Goal: Task Accomplishment & Management: Manage account settings

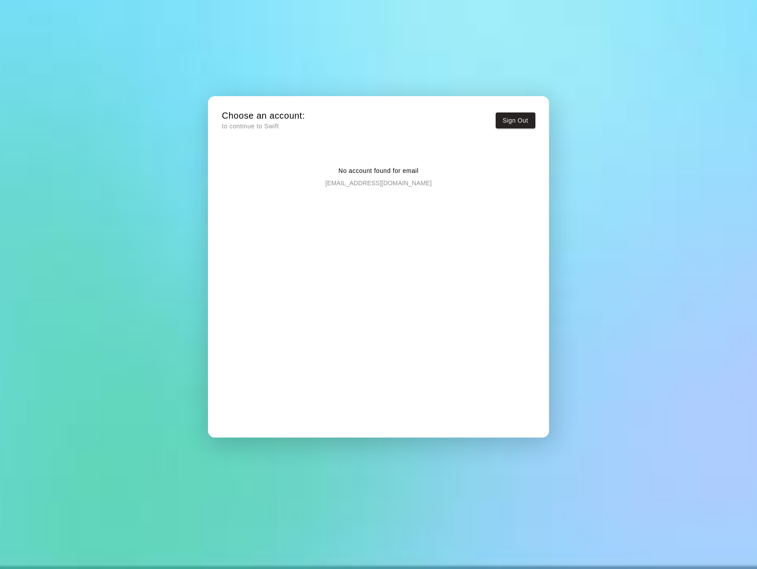
click at [235, 124] on p "to continue to Swift" at bounding box center [263, 126] width 83 height 9
drag, startPoint x: 223, startPoint y: 124, endPoint x: 280, endPoint y: 124, distance: 57.7
click at [280, 124] on p "to continue to Swift" at bounding box center [263, 126] width 83 height 9
click at [372, 186] on p "[EMAIL_ADDRESS][DOMAIN_NAME]" at bounding box center [378, 181] width 106 height 12
click at [378, 180] on p "[EMAIL_ADDRESS][DOMAIN_NAME]" at bounding box center [378, 181] width 106 height 12
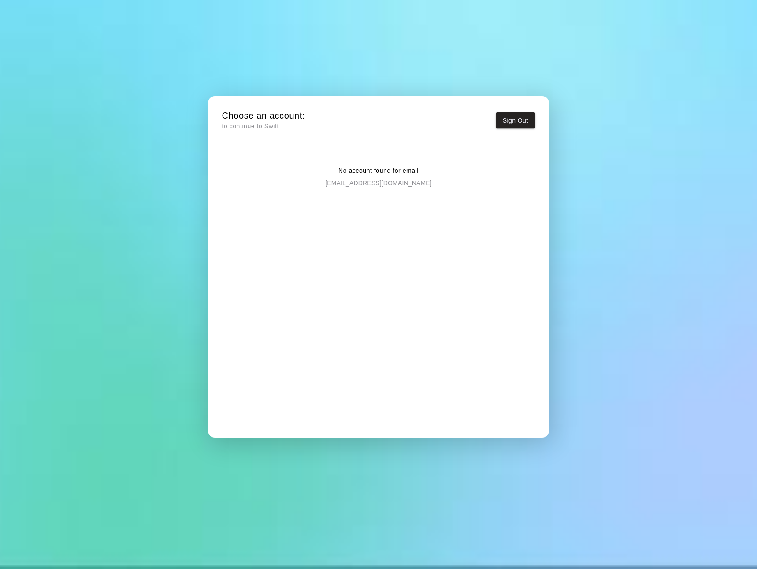
click at [452, 290] on div "No account found for email [EMAIL_ADDRESS][DOMAIN_NAME]" at bounding box center [378, 292] width 313 height 281
drag, startPoint x: 417, startPoint y: 260, endPoint x: 439, endPoint y: 204, distance: 59.6
click at [417, 360] on div "No account found for email [EMAIL_ADDRESS][DOMAIN_NAME]" at bounding box center [378, 292] width 313 height 281
drag, startPoint x: 346, startPoint y: 146, endPoint x: 345, endPoint y: 160, distance: 13.3
click at [345, 160] on div "No account found for email [EMAIL_ADDRESS][DOMAIN_NAME]" at bounding box center [378, 169] width 313 height 35
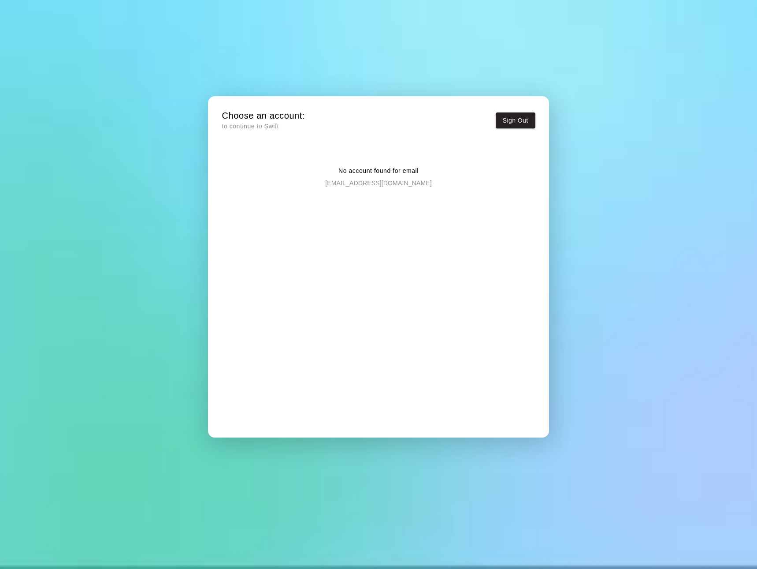
click at [351, 182] on p "[EMAIL_ADDRESS][DOMAIN_NAME]" at bounding box center [378, 181] width 106 height 12
drag, startPoint x: 382, startPoint y: 177, endPoint x: 376, endPoint y: 179, distance: 6.1
click at [376, 179] on p "[EMAIL_ADDRESS][DOMAIN_NAME]" at bounding box center [378, 181] width 106 height 12
click at [242, 127] on p "to continue to Swift" at bounding box center [263, 126] width 83 height 9
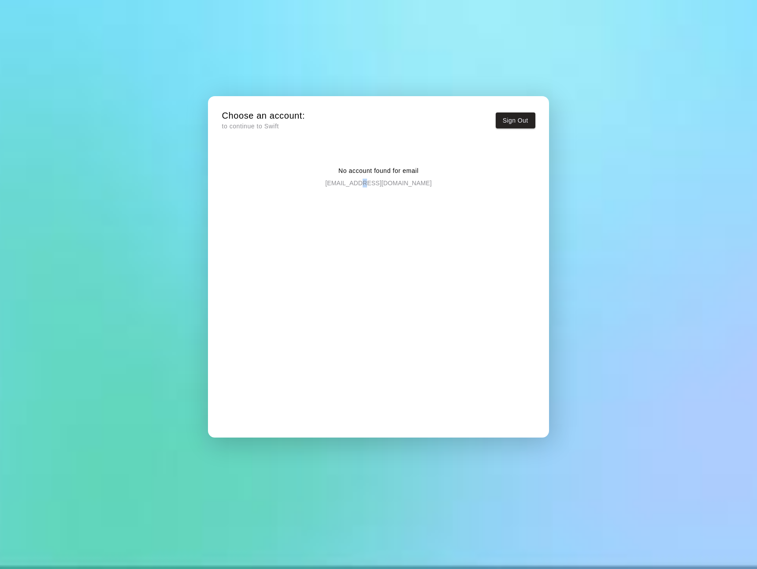
click at [243, 127] on p "to continue to Swift" at bounding box center [263, 126] width 83 height 9
click at [244, 111] on h5 "Choose an account:" at bounding box center [263, 116] width 83 height 12
click at [516, 119] on button "Sign Out" at bounding box center [516, 120] width 40 height 16
